Goal: Task Accomplishment & Management: Manage account settings

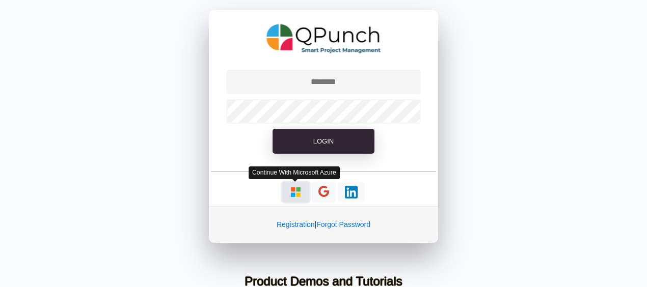
click at [290, 191] on img "button" at bounding box center [295, 192] width 13 height 13
type input "**********"
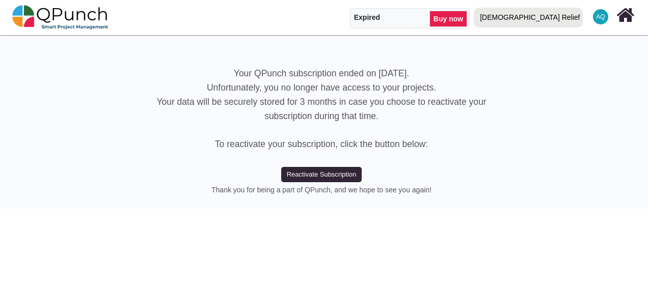
click at [570, 23] on div "[DEMOGRAPHIC_DATA] Relief" at bounding box center [530, 18] width 100 height 18
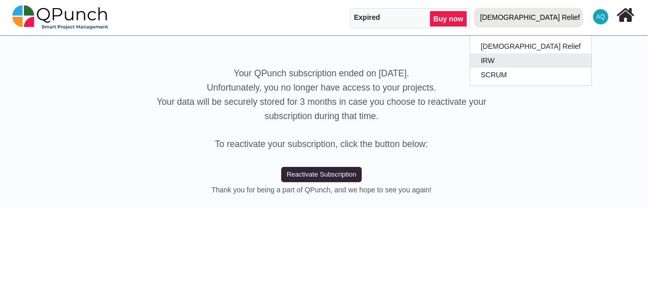
click at [558, 60] on link "IRW" at bounding box center [530, 61] width 121 height 14
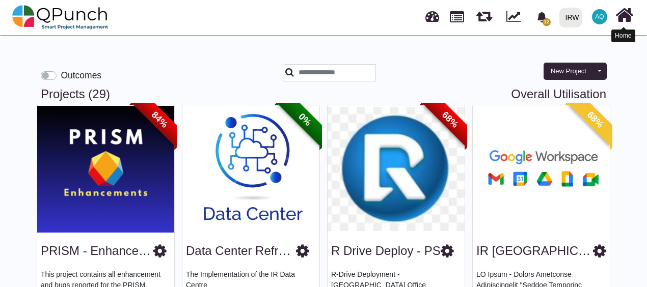
click at [629, 15] on icon at bounding box center [625, 15] width 18 height 19
click at [603, 16] on span "AQ" at bounding box center [599, 17] width 9 height 6
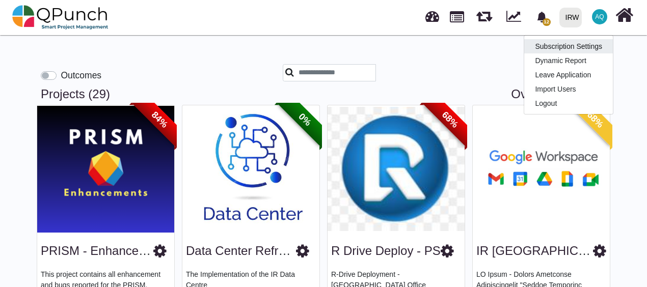
click at [573, 51] on link "Subscription Settings" at bounding box center [568, 46] width 89 height 14
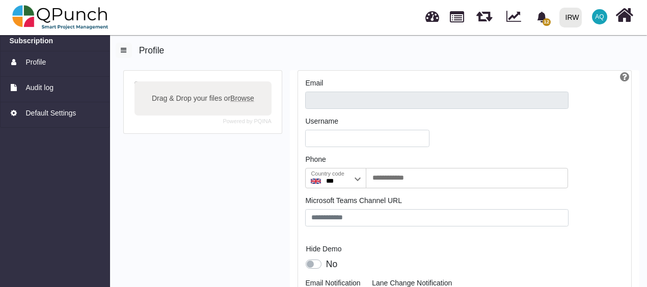
type input "**********"
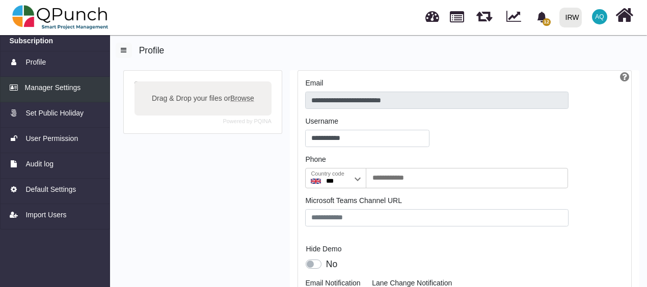
click at [66, 85] on span "Manager Settings" at bounding box center [53, 88] width 56 height 11
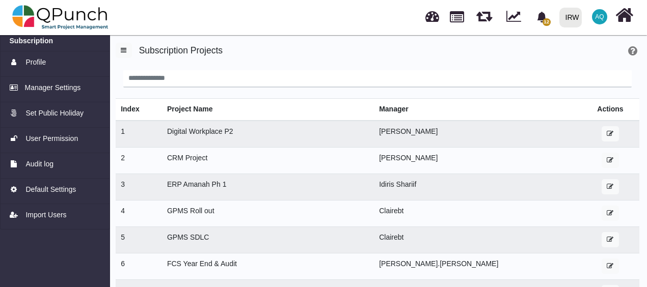
drag, startPoint x: 640, startPoint y: 138, endPoint x: 639, endPoint y: 174, distance: 36.2
click at [639, 174] on div "Subscription Projects Index Project Name Manager Actions 1 Digital Workplace P2…" at bounding box center [377, 225] width 539 height 386
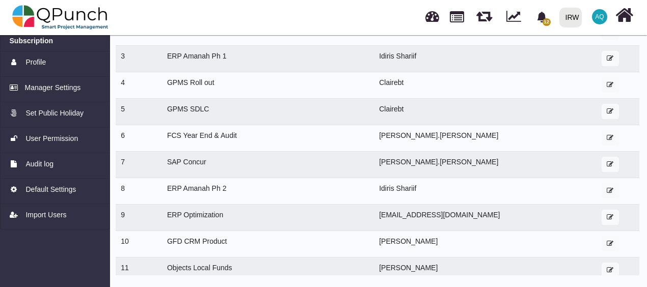
scroll to position [130, 0]
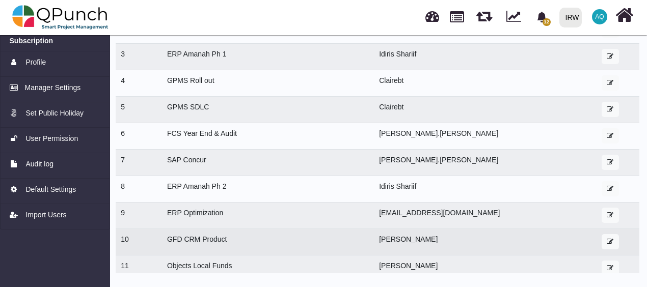
click at [206, 241] on td "GFD CRM Product" at bounding box center [268, 242] width 212 height 27
click at [340, 237] on td "GFD CRM Product" at bounding box center [268, 242] width 212 height 27
click at [374, 240] on td "[PERSON_NAME]" at bounding box center [477, 242] width 207 height 27
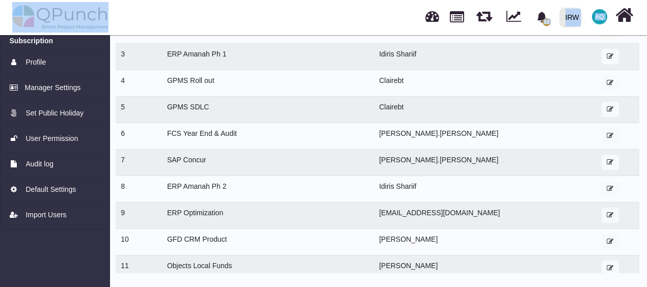
click at [0, 22] on html "12 Notifications Clear New IR Sudan Domain Registration with Safenam [PERSON_NA…" at bounding box center [323, 79] width 647 height 418
drag, startPoint x: -1, startPoint y: 22, endPoint x: 268, endPoint y: 10, distance: 269.3
click at [268, 10] on nav "12 Notifications Clear New IR Sudan Domain Registration with Safenam [PERSON_NA…" at bounding box center [323, 17] width 647 height 35
click at [200, 24] on nav "12 Notifications Clear New IR Sudan Domain Registration with Safenam [PERSON_NA…" at bounding box center [323, 17] width 647 height 35
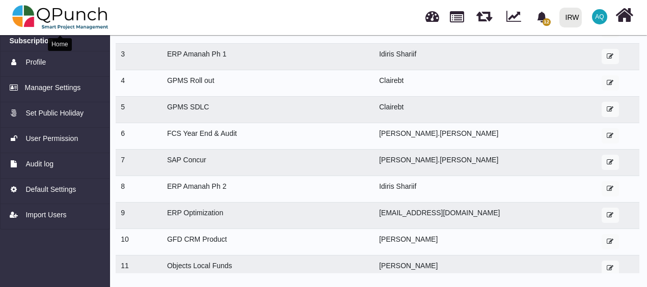
click at [58, 23] on img at bounding box center [60, 17] width 96 height 31
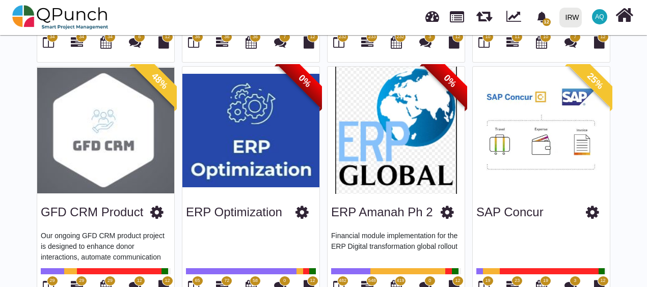
scroll to position [1271, 0]
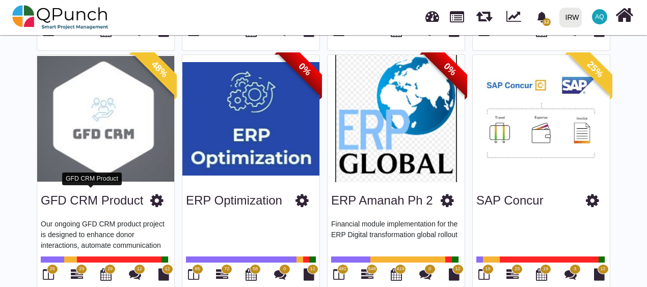
click at [83, 194] on link "GFD CRM Product" at bounding box center [92, 201] width 102 height 14
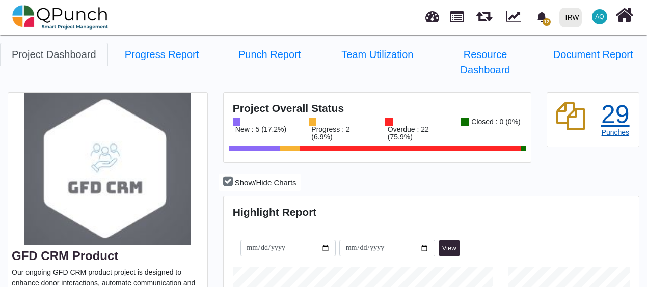
click at [610, 102] on div "29" at bounding box center [615, 114] width 29 height 25
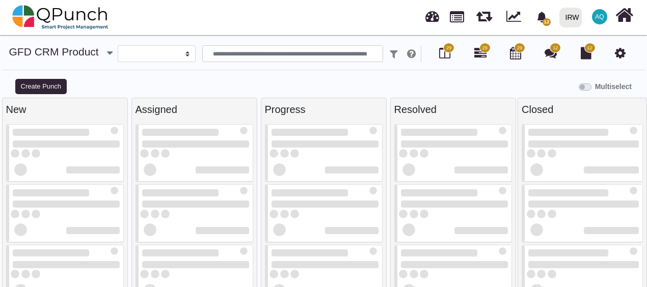
select select
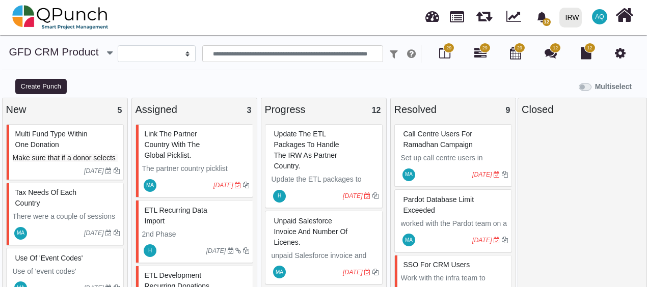
click at [615, 58] on icon at bounding box center [620, 53] width 11 height 12
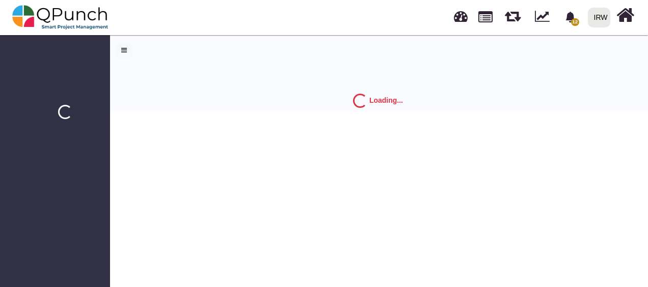
click at [620, 54] on div "Loading..." at bounding box center [378, 72] width 540 height 80
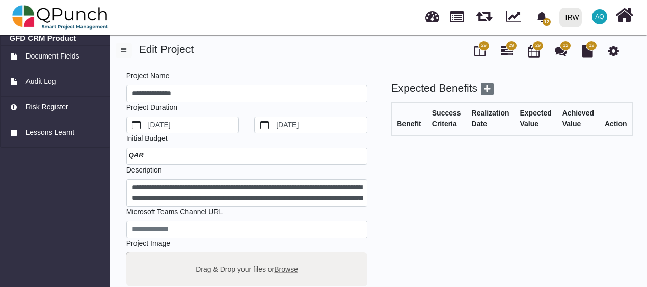
click at [154, 151] on div at bounding box center [246, 156] width 241 height 17
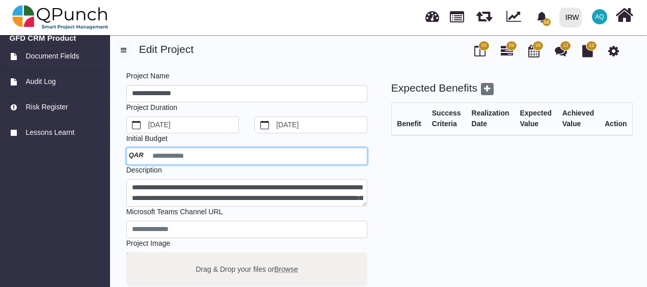
click at [149, 153] on input "number" at bounding box center [246, 156] width 241 height 17
drag, startPoint x: 149, startPoint y: 153, endPoint x: 119, endPoint y: 158, distance: 30.6
click at [119, 158] on div "Initial Budget QAR" at bounding box center [247, 150] width 256 height 32
click at [140, 158] on input "number" at bounding box center [246, 156] width 241 height 17
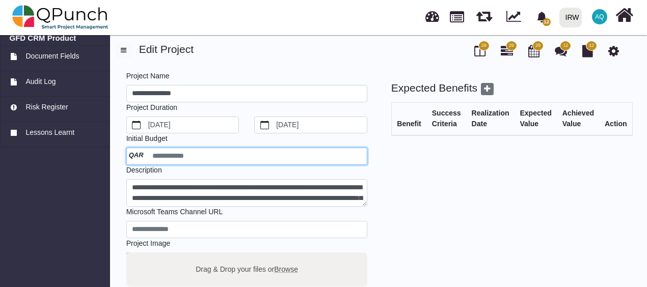
click at [140, 158] on input "number" at bounding box center [246, 156] width 241 height 17
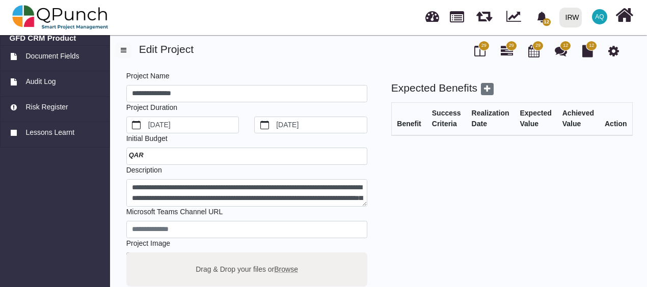
click at [510, 55] on icon at bounding box center [507, 51] width 12 height 12
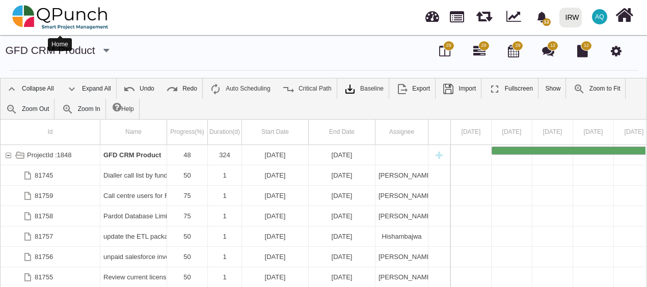
click at [44, 14] on img at bounding box center [60, 17] width 96 height 31
